Goal: Information Seeking & Learning: Learn about a topic

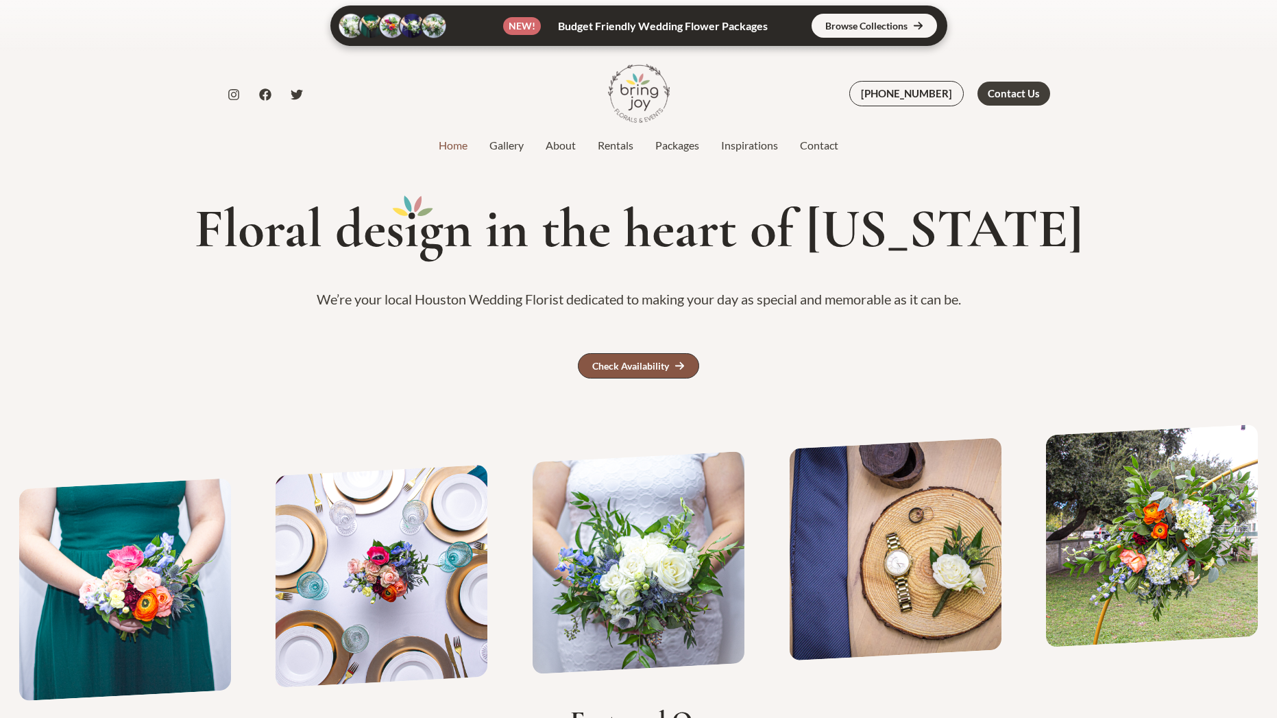
click at [635, 363] on div "Check Availability" at bounding box center [630, 366] width 77 height 10
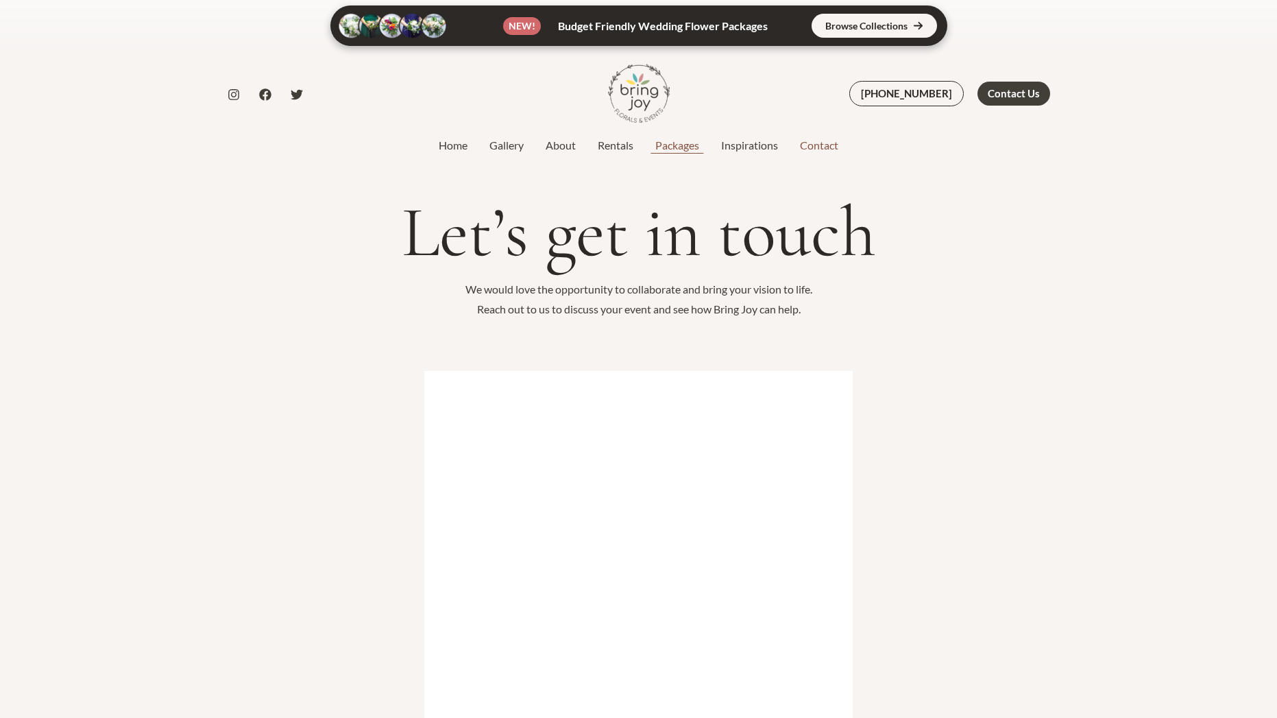
click at [672, 145] on link "Packages" at bounding box center [677, 145] width 66 height 16
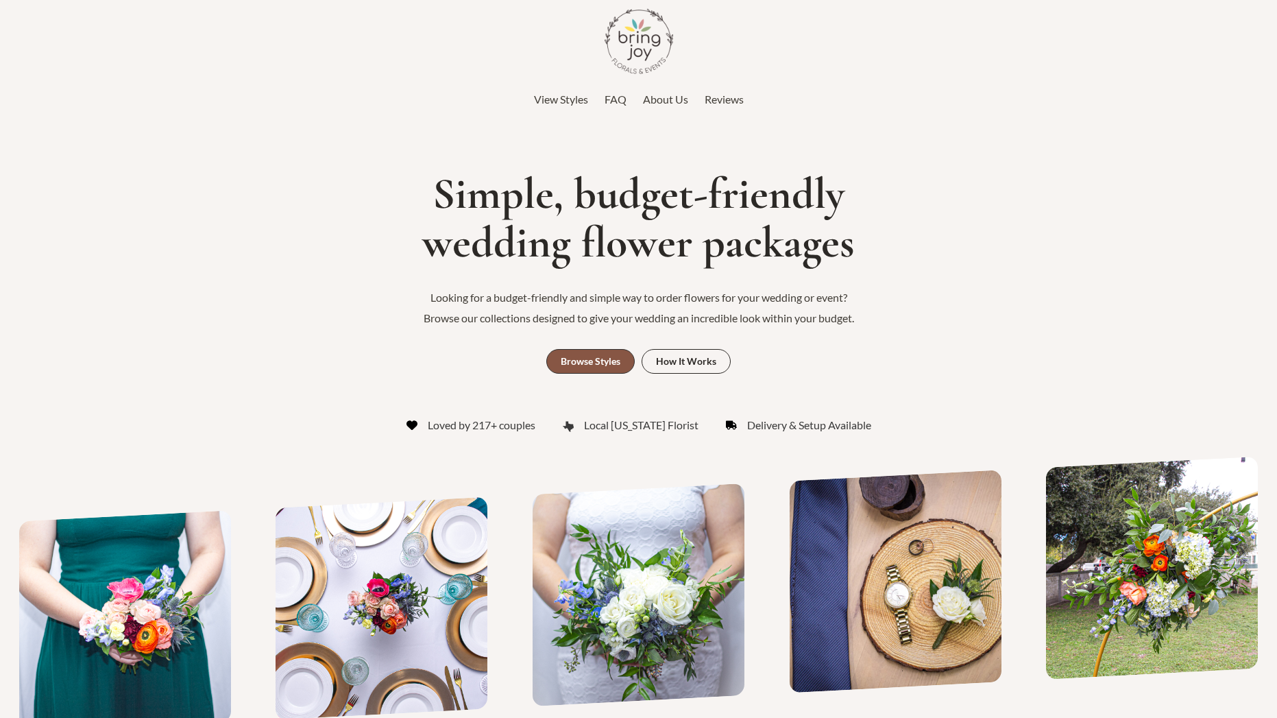
click at [603, 359] on div "Browse Styles" at bounding box center [591, 361] width 60 height 10
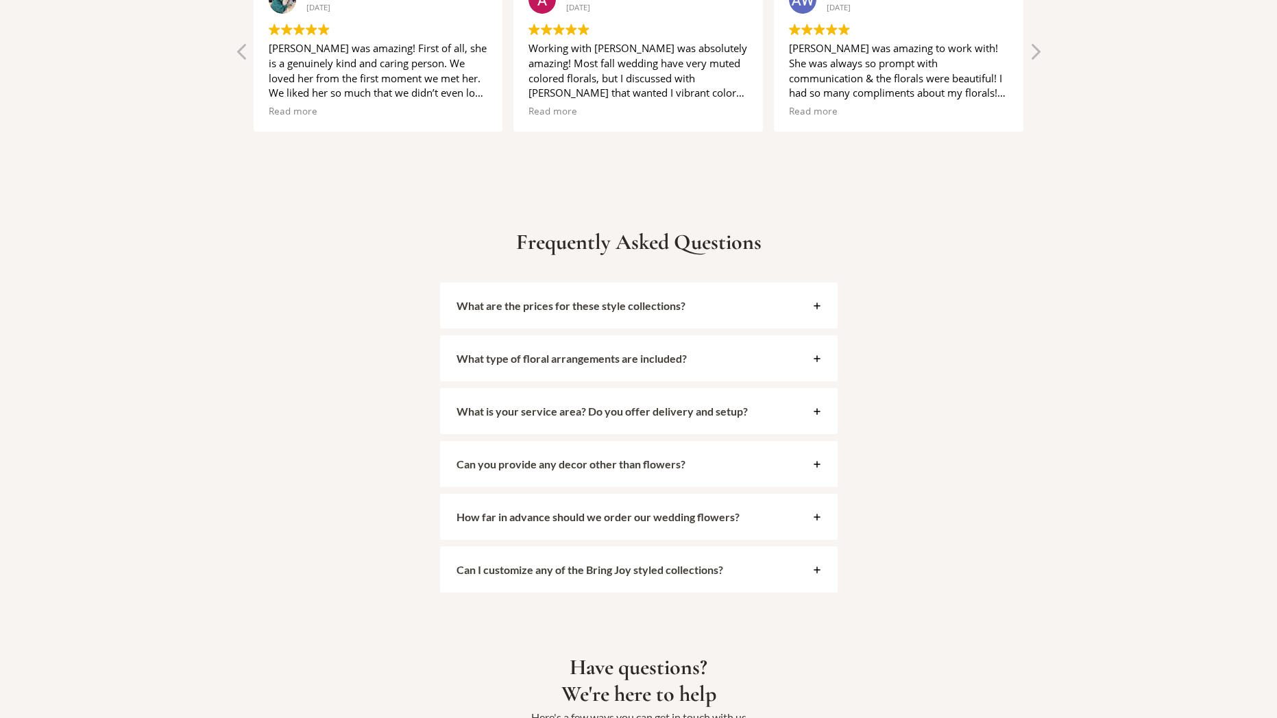
scroll to position [3067, 0]
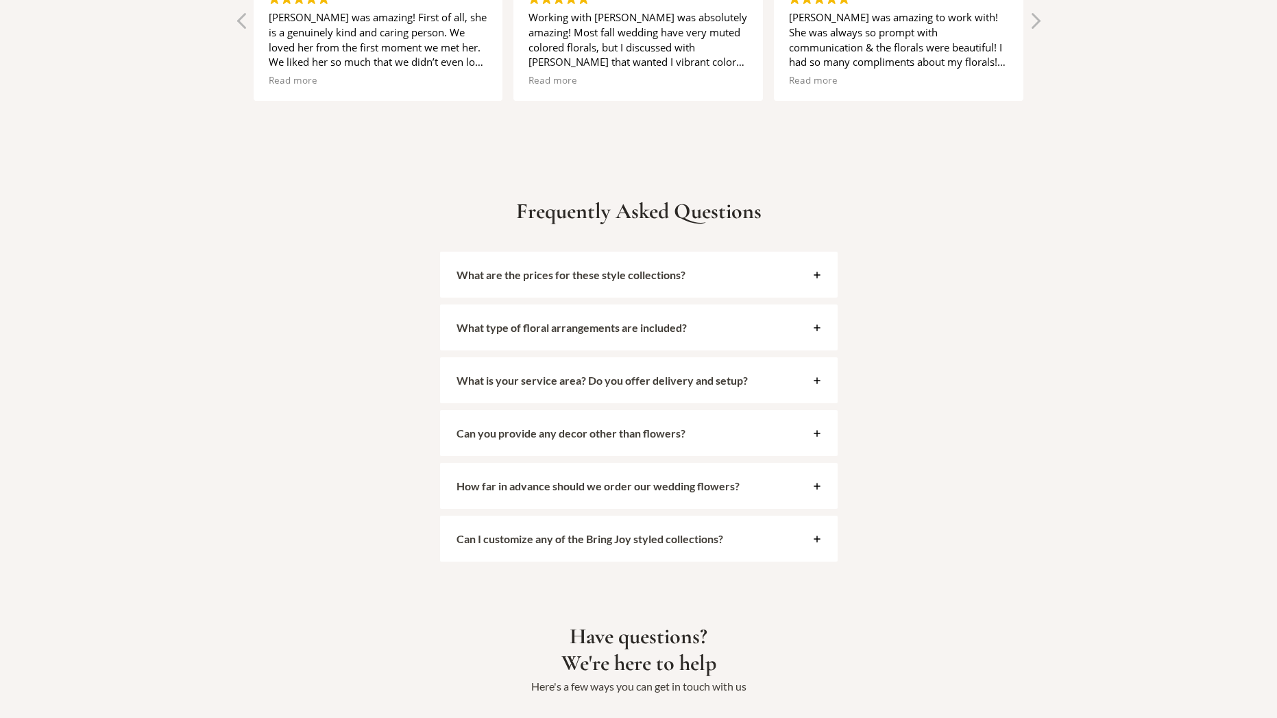
click at [818, 410] on div "Can you provide any decor other than flowers?" at bounding box center [639, 433] width 398 height 46
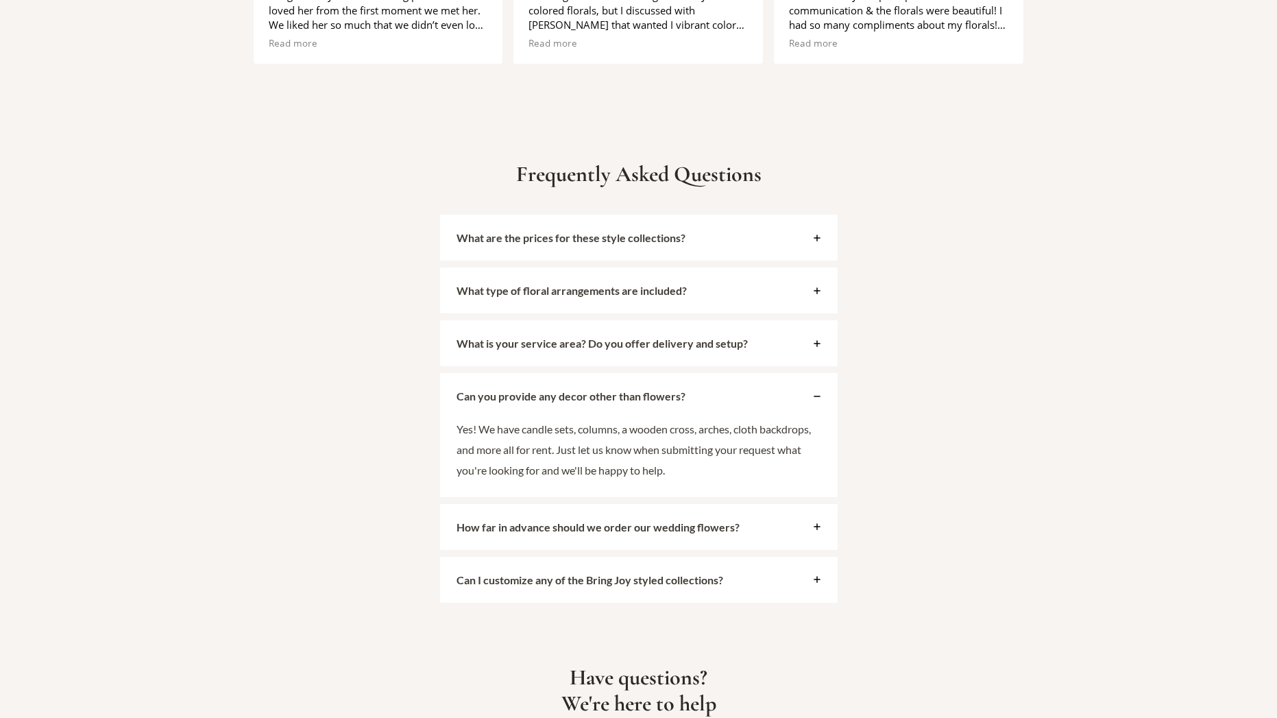
scroll to position [3225, 0]
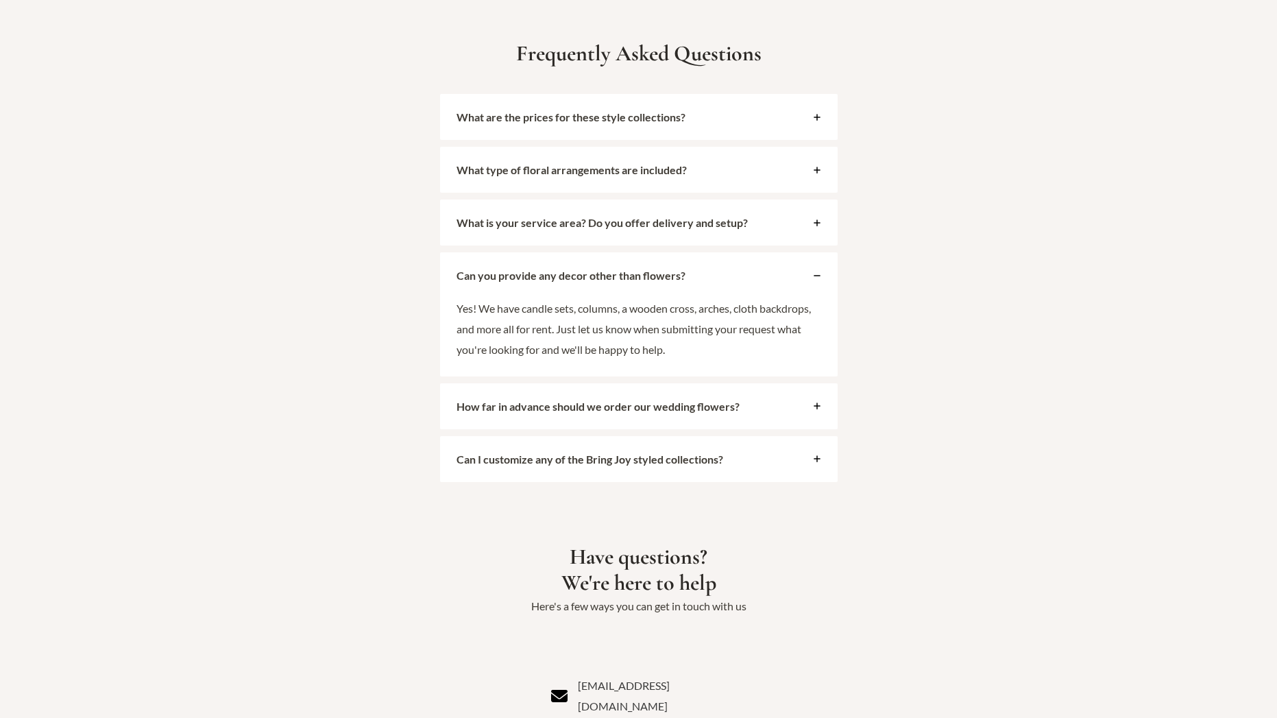
click at [813, 383] on div "How far in advance should we order our wedding flowers?" at bounding box center [639, 406] width 398 height 46
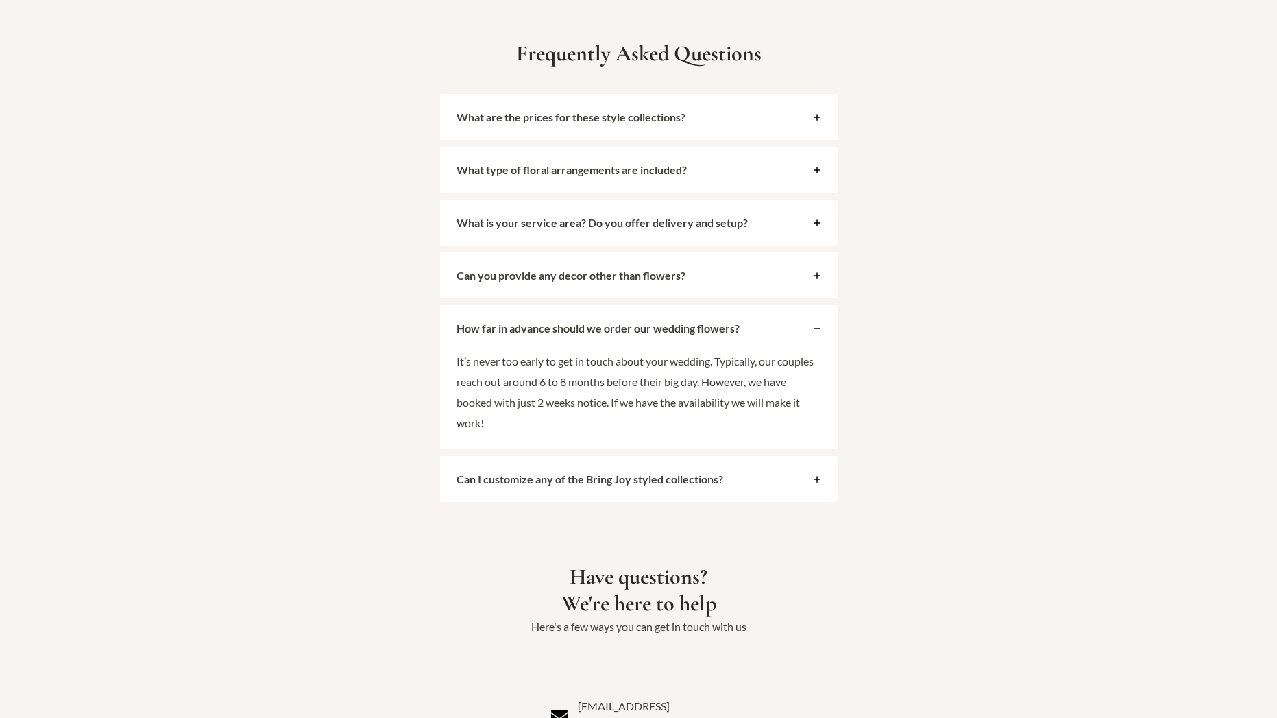
click at [809, 458] on div "Can I customize any of the Bring Joy styled collections?" at bounding box center [639, 479] width 398 height 46
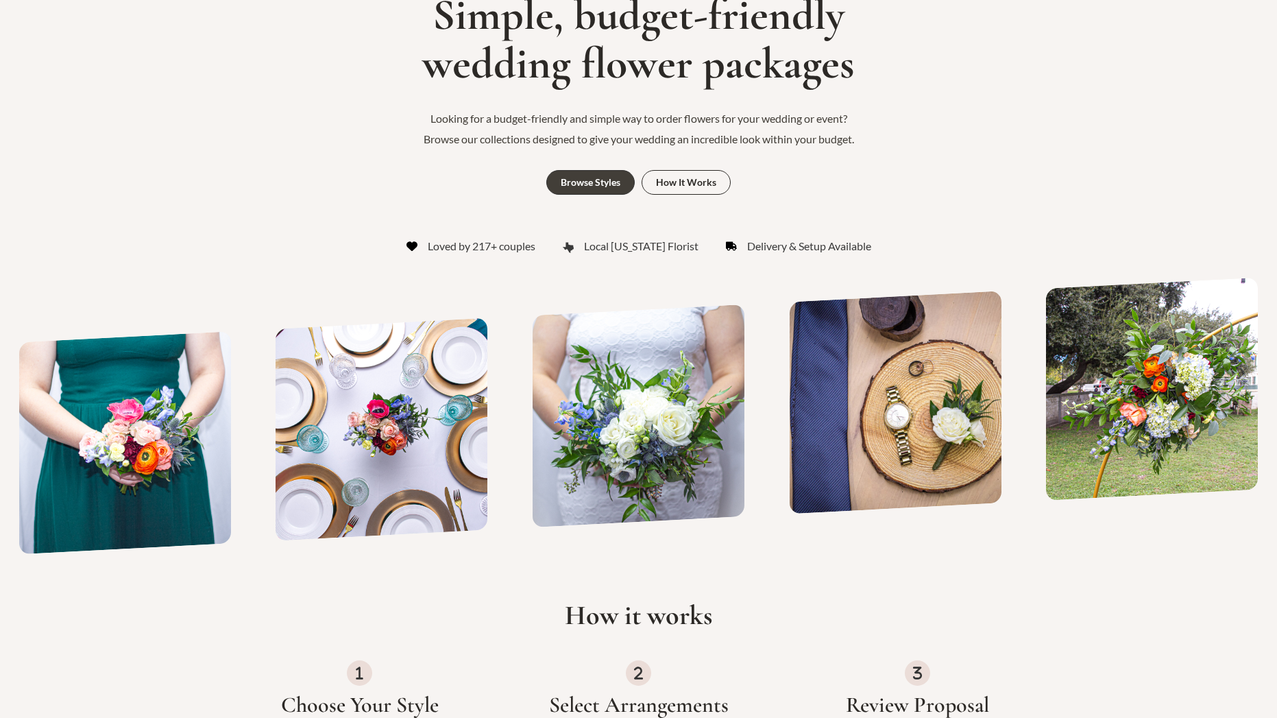
scroll to position [0, 0]
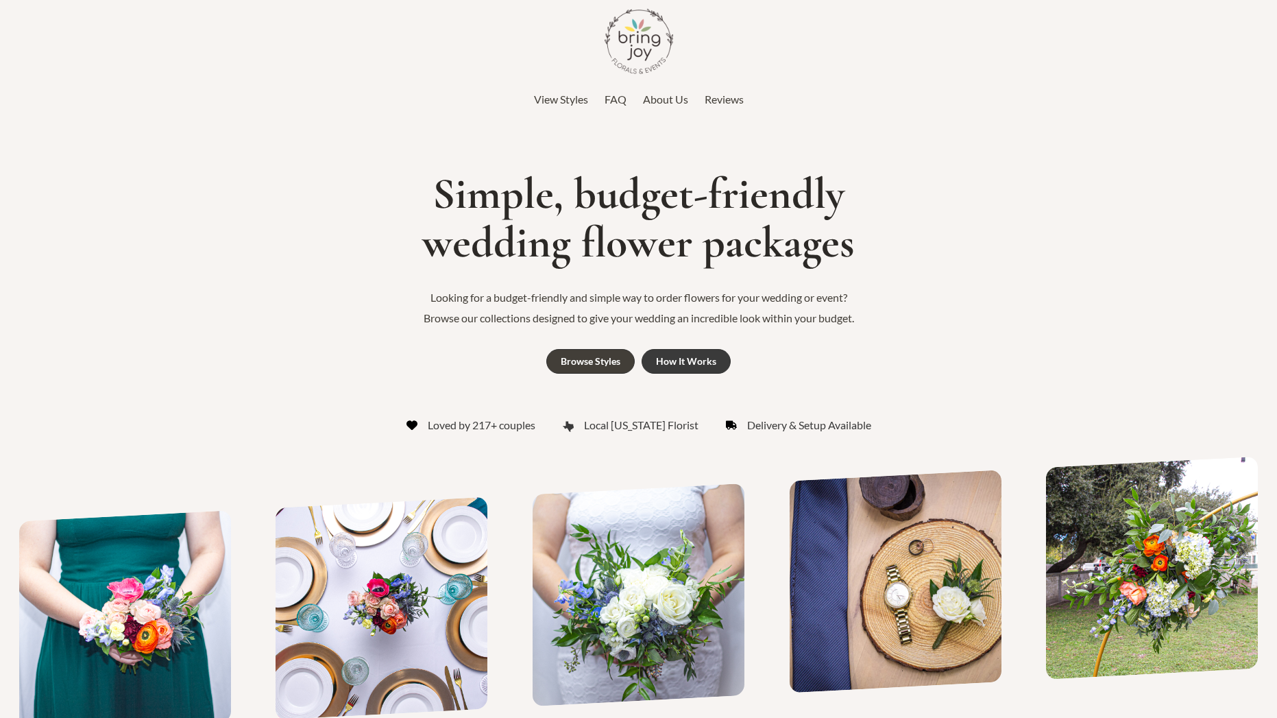
click at [702, 360] on div "How It Works" at bounding box center [686, 361] width 60 height 10
click at [611, 99] on span "FAQ" at bounding box center [616, 99] width 22 height 13
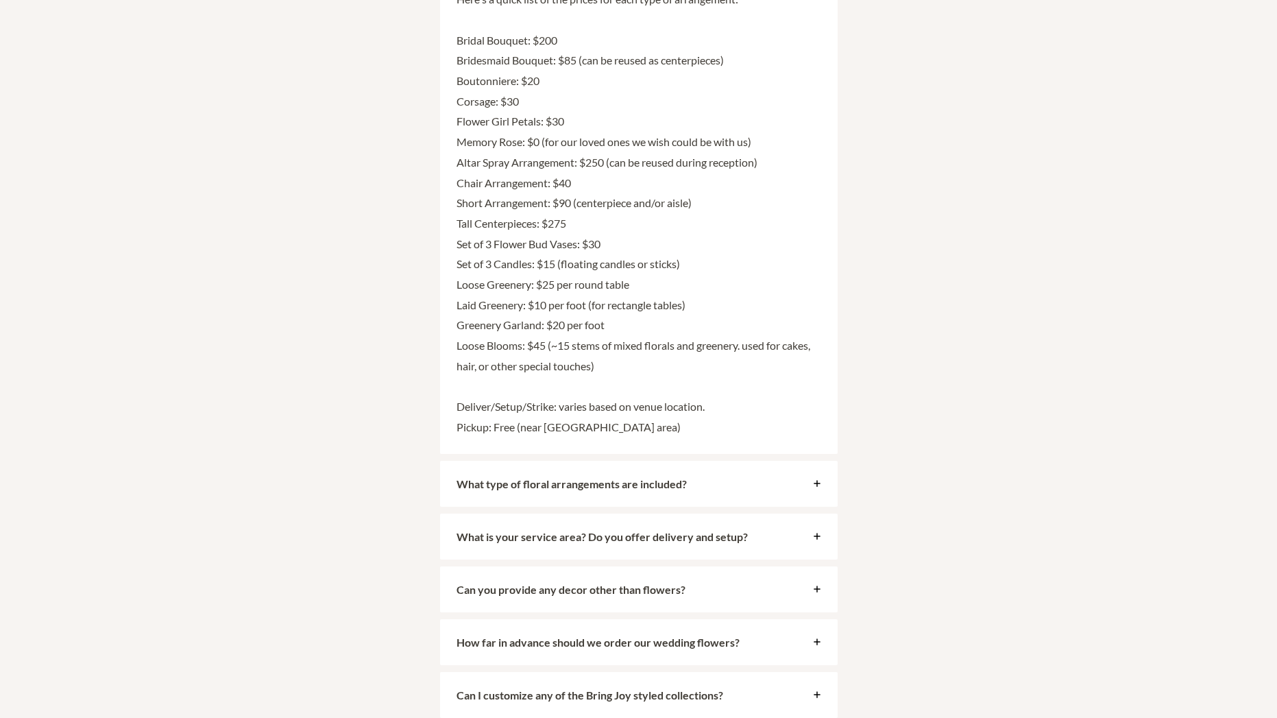
scroll to position [3656, 0]
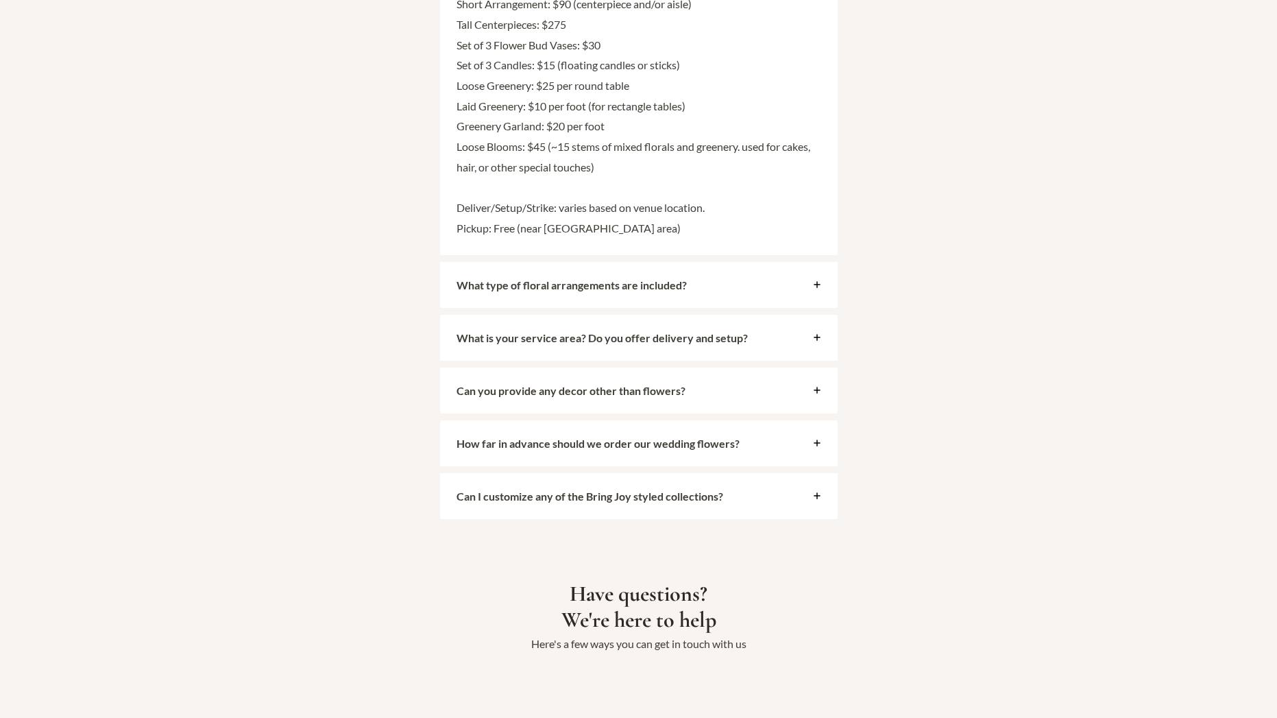
click at [737, 278] on span "What type of floral arrangements are included?" at bounding box center [632, 284] width 350 height 13
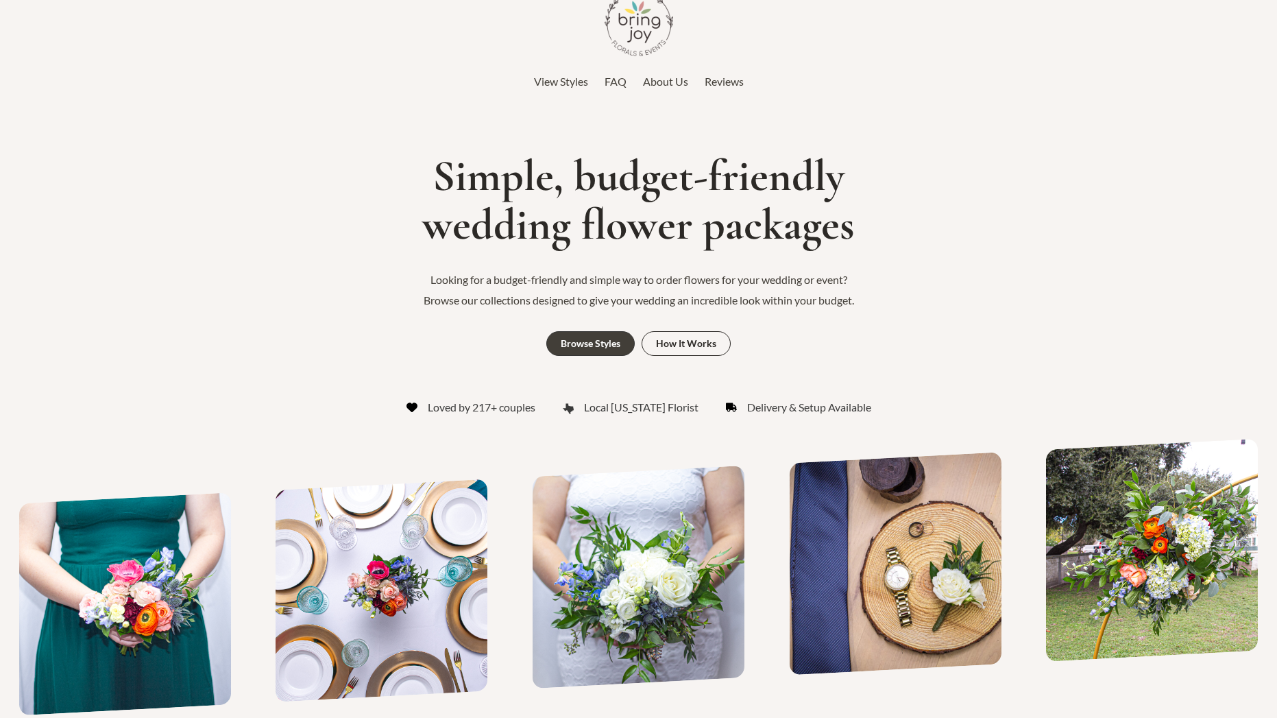
scroll to position [0, 0]
